Goal: Information Seeking & Learning: Learn about a topic

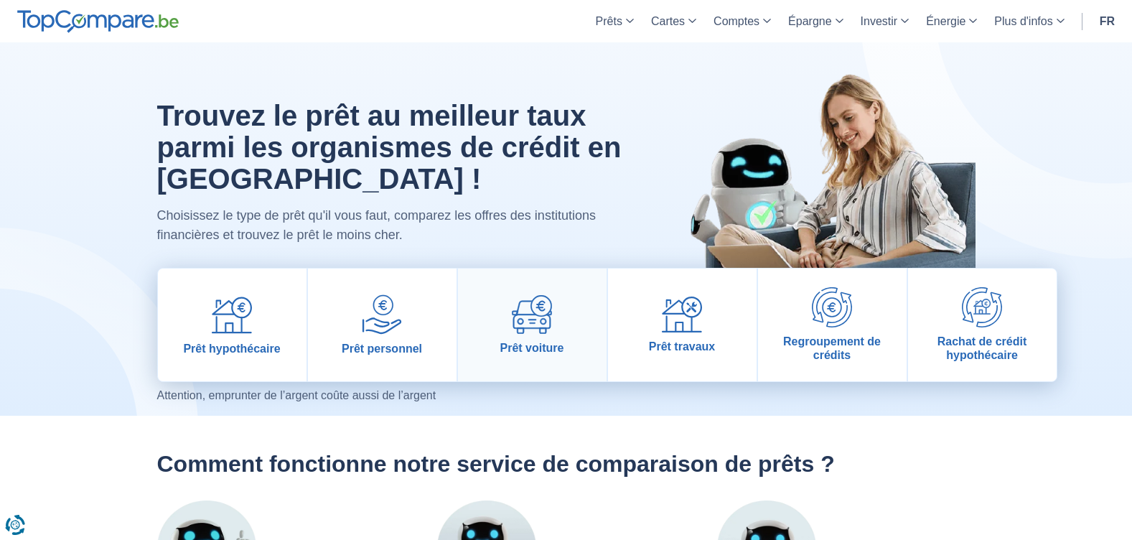
click at [516, 328] on img at bounding box center [532, 314] width 40 height 39
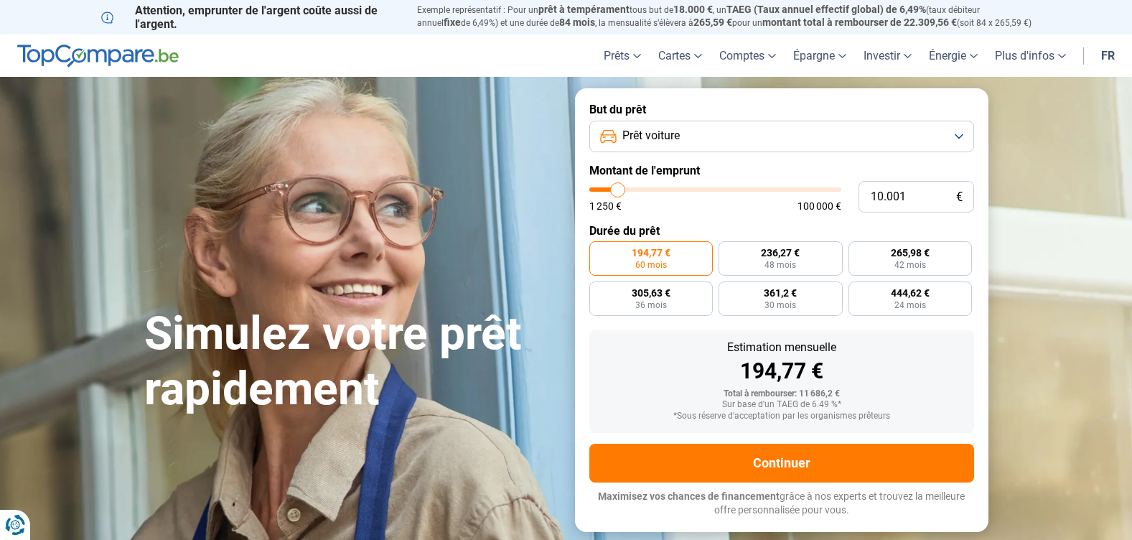
type input "28.250"
type input "28250"
click at [661, 190] on input "range" at bounding box center [715, 189] width 252 height 4
radio input "false"
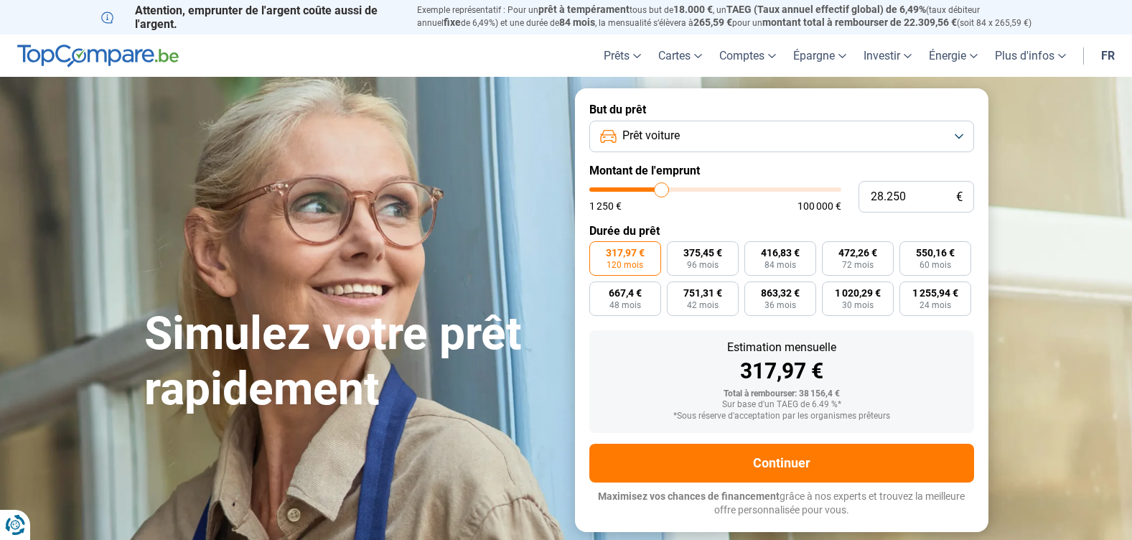
type input "21.750"
type input "21750"
click at [646, 190] on input "range" at bounding box center [715, 189] width 252 height 4
type input "25.250"
type input "25250"
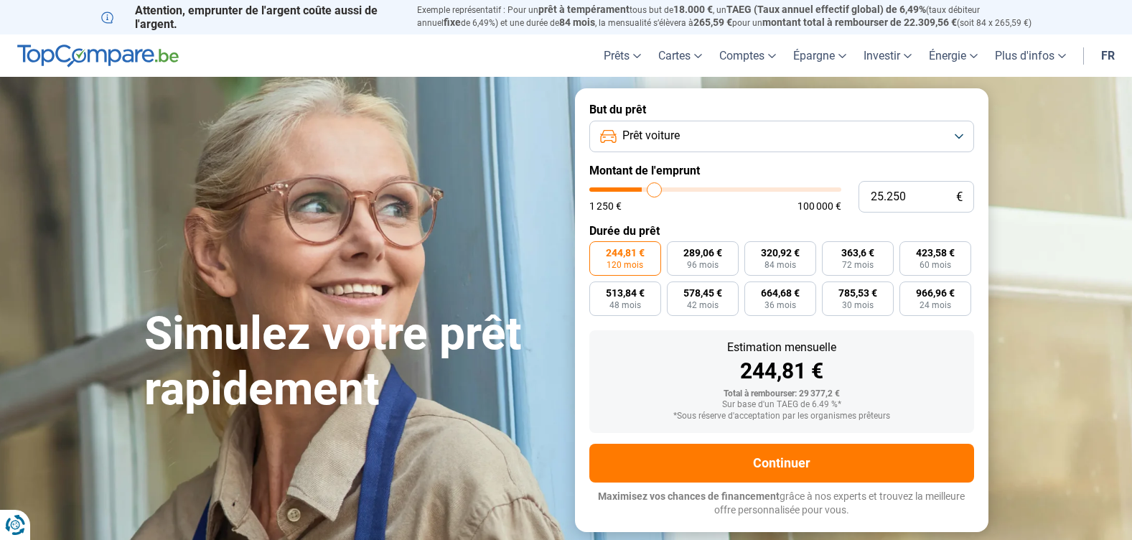
click at [654, 190] on input "range" at bounding box center [715, 189] width 252 height 4
type input "24.250"
type input "24250"
type input "23.750"
type input "23750"
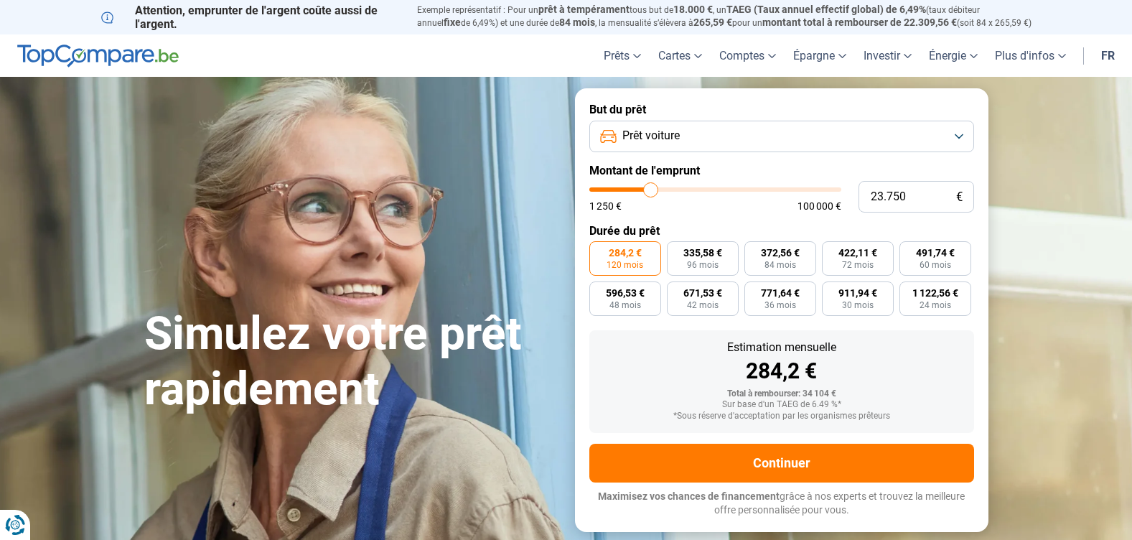
click at [651, 190] on input "range" at bounding box center [715, 189] width 252 height 4
type input "27.500"
type input "27500"
click at [660, 190] on input "range" at bounding box center [715, 189] width 252 height 4
click at [651, 190] on input "range" at bounding box center [715, 189] width 252 height 4
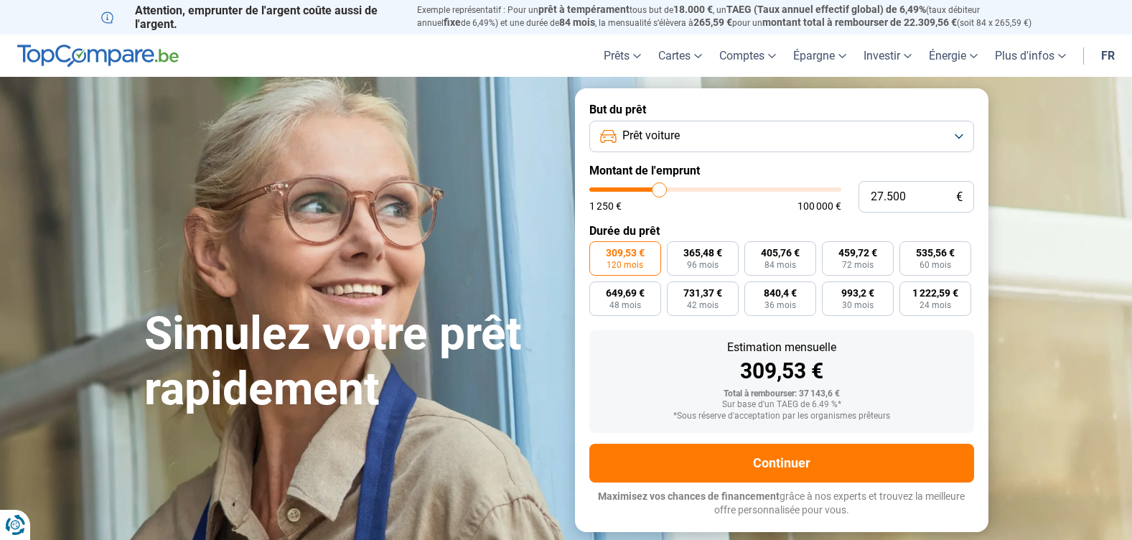
type input "24.000"
type input "24000"
click at [651, 190] on input "range" at bounding box center [715, 189] width 252 height 4
